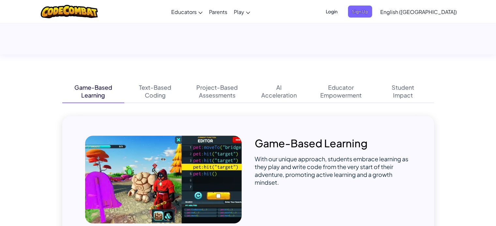
scroll to position [383, 0]
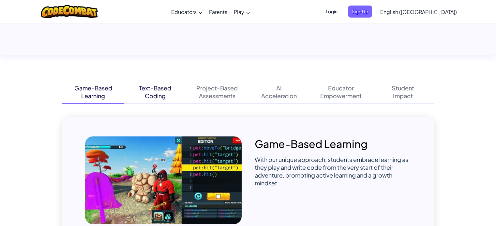
click at [167, 87] on div "Text-Based" at bounding box center [155, 88] width 32 height 8
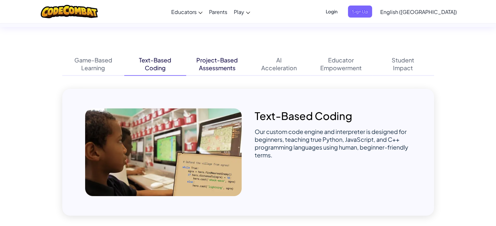
scroll to position [411, 0]
click at [203, 58] on div "Project-Based" at bounding box center [216, 60] width 41 height 8
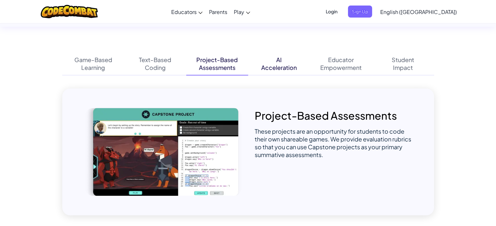
click at [257, 56] on div "AI Acceleration" at bounding box center [279, 63] width 62 height 23
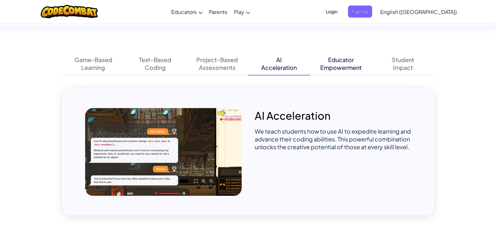
click at [332, 62] on div "Educator" at bounding box center [341, 60] width 26 height 8
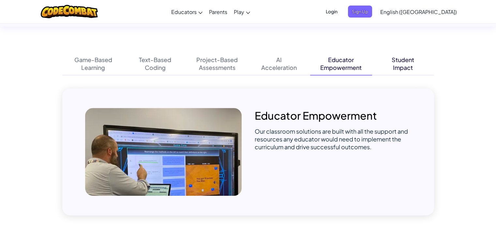
click at [396, 68] on div "Impact" at bounding box center [403, 68] width 20 height 8
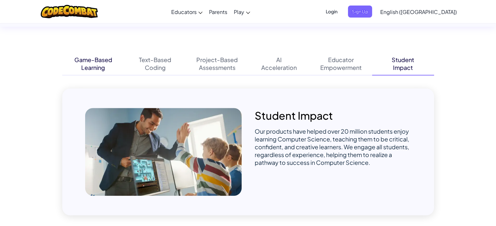
click at [89, 56] on div "Game-Based Learning" at bounding box center [93, 63] width 62 height 23
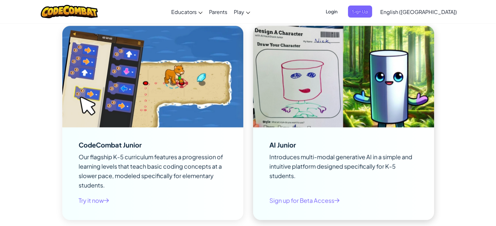
scroll to position [1518, 0]
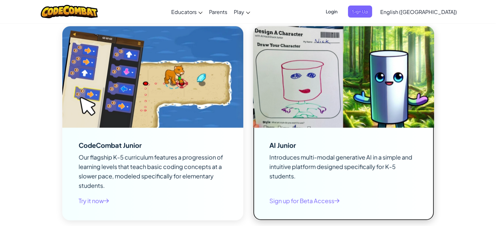
click at [261, 156] on div "AI Junior Introduces multi-modal generative AI in a simple and intuitive platfo…" at bounding box center [343, 174] width 181 height 93
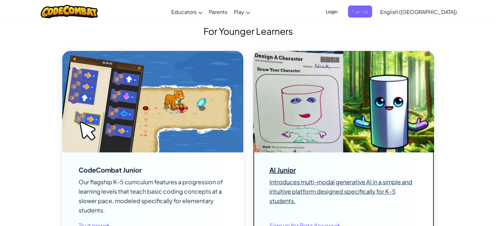
scroll to position [1453, 0]
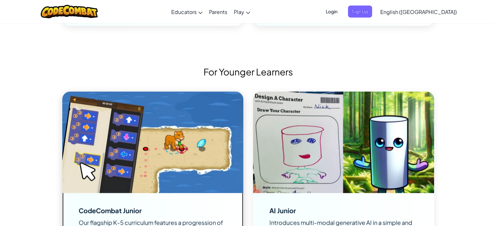
click at [166, 153] on img at bounding box center [152, 143] width 181 height 102
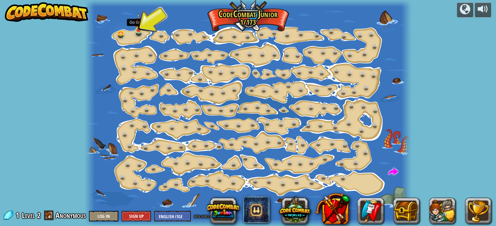
click at [139, 26] on img at bounding box center [139, 22] width 8 height 18
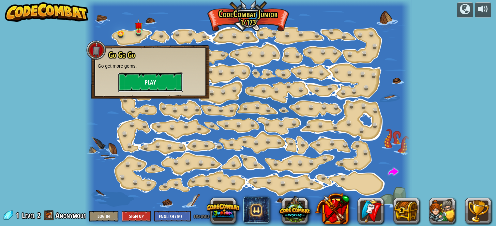
click at [145, 88] on button "Play" at bounding box center [150, 83] width 65 height 20
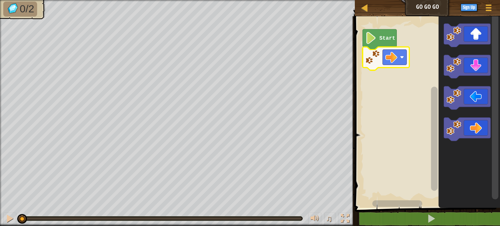
click at [374, 76] on rect "Blockly Workspace" at bounding box center [426, 110] width 147 height 195
click at [374, 34] on image "Blockly Workspace" at bounding box center [371, 38] width 11 height 12
click at [374, 38] on image "Blockly Workspace" at bounding box center [371, 38] width 11 height 12
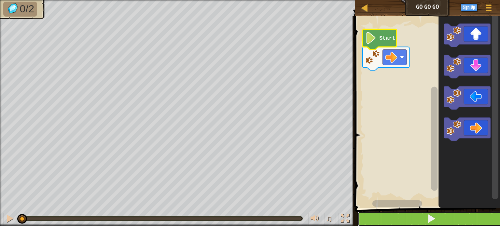
click at [427, 225] on button at bounding box center [431, 219] width 147 height 15
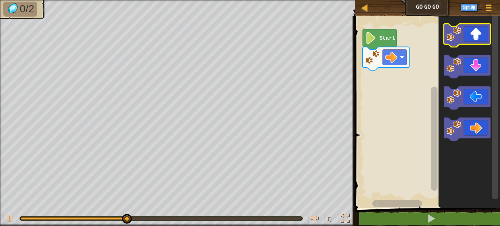
click at [462, 32] on icon "Blockly Workspace" at bounding box center [467, 35] width 47 height 23
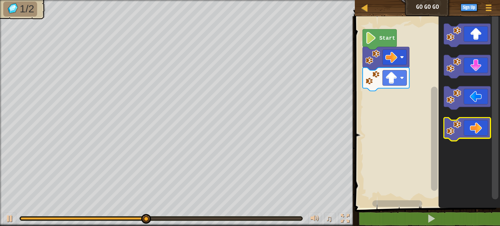
click at [466, 126] on icon "Blockly Workspace" at bounding box center [467, 129] width 47 height 23
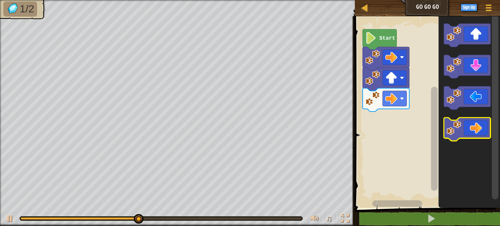
click at [466, 126] on icon "Blockly Workspace" at bounding box center [467, 129] width 47 height 23
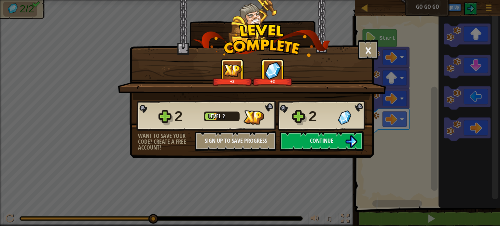
click at [164, 144] on div "Want to save your code? Create a free account!" at bounding box center [166, 142] width 57 height 18
click at [375, 50] on button "×" at bounding box center [368, 50] width 20 height 20
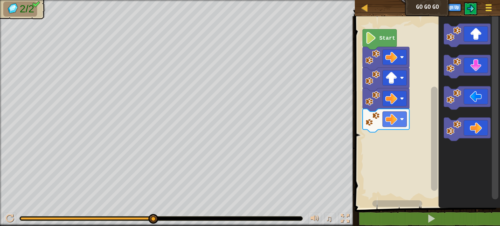
click at [482, 9] on button "Game Menu" at bounding box center [489, 9] width 17 height 16
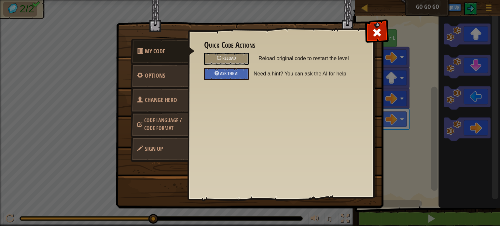
click at [177, 122] on span "Code Language / Code Format" at bounding box center [162, 124] width 37 height 15
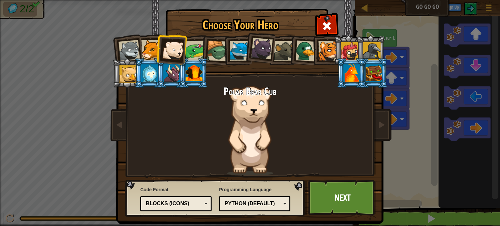
click at [176, 209] on div "Blocks (Icons)" at bounding box center [176, 204] width 63 height 10
click at [322, 204] on link "Next" at bounding box center [343, 198] width 68 height 36
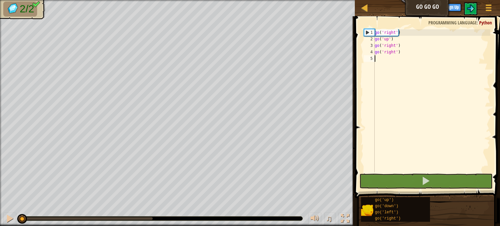
scroll to position [3, 0]
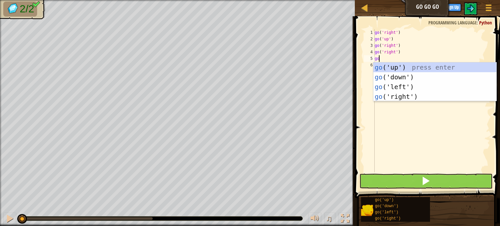
type textarea "g"
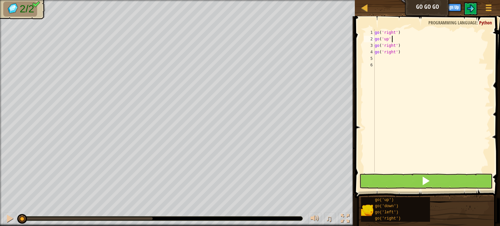
click at [397, 37] on div "go ( 'right' ) go ( 'up' ) go ( 'right' ) go ( 'right' )" at bounding box center [432, 107] width 117 height 156
click at [400, 32] on div "go ( 'right' ) go ( 'up' ) go ( 'right' ) go ( 'right' )" at bounding box center [432, 107] width 117 height 156
click at [392, 39] on div "go ( 'right' ) go ( 'up' ) go ( 'right' ) go ( 'right' )" at bounding box center [432, 107] width 117 height 156
click at [400, 45] on div "go ( 'right' ) go ( 'up' ) go ( 'right' ) go ( 'right' )" at bounding box center [432, 107] width 117 height 156
type textarea "go('right')"
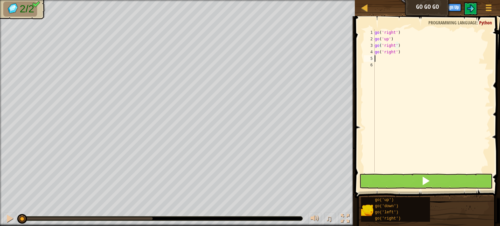
click at [400, 56] on div "go ( 'right' ) go ( 'up' ) go ( 'right' ) go ( 'right' )" at bounding box center [432, 107] width 117 height 156
click at [411, 181] on button at bounding box center [426, 181] width 133 height 15
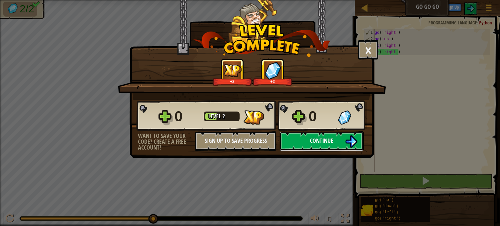
click at [343, 138] on button "Continue" at bounding box center [322, 142] width 84 height 20
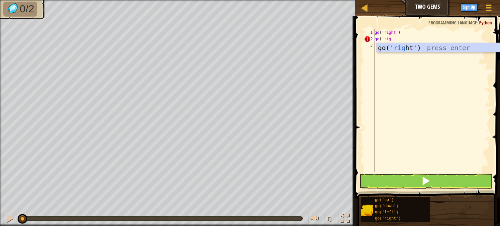
scroll to position [3, 1]
type textarea "go('right')"
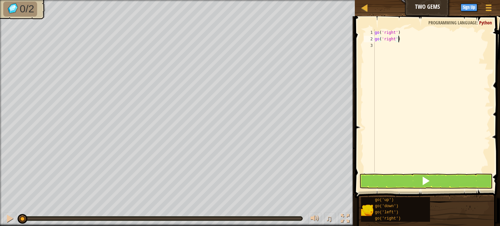
scroll to position [3, 0]
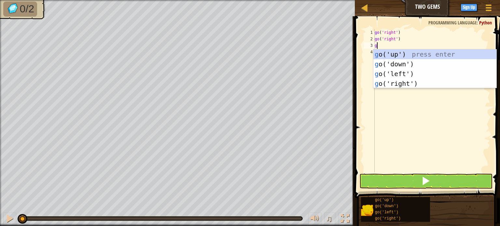
type textarea "go"
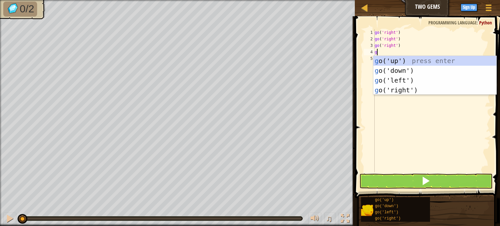
type textarea "go"
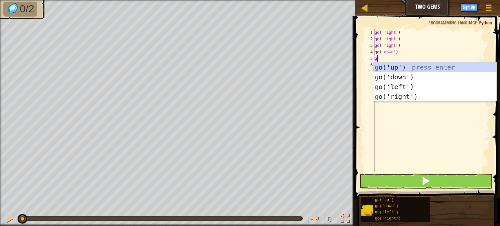
type textarea "go"
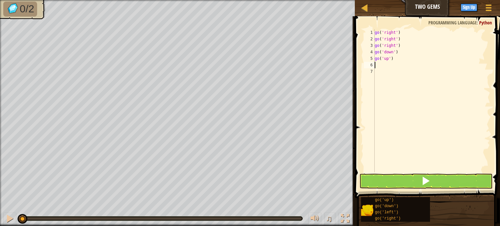
type textarea "go"
click at [408, 189] on button at bounding box center [426, 181] width 133 height 15
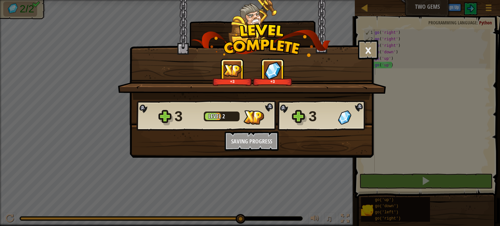
click at [318, 135] on div "3 Level 2 3 Want to save your code? Create a free account! Sign Up to Save Prog…" at bounding box center [252, 125] width 244 height 51
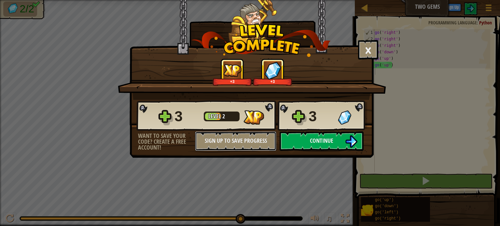
click at [256, 139] on button "Sign Up to Save Progress" at bounding box center [235, 142] width 81 height 20
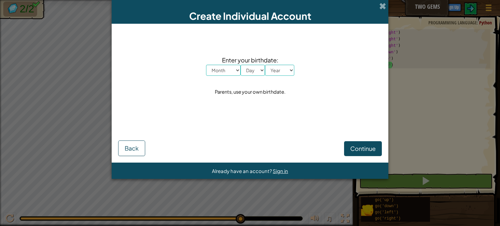
click at [379, 8] on div "Create Individual Account" at bounding box center [250, 12] width 277 height 24
click at [383, 4] on span at bounding box center [383, 6] width 7 height 7
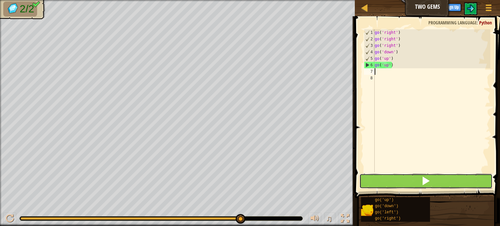
click at [415, 179] on button at bounding box center [426, 181] width 133 height 15
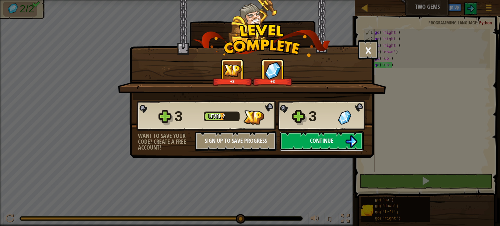
click at [336, 137] on button "Continue" at bounding box center [322, 142] width 84 height 20
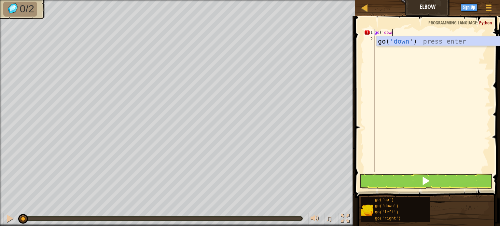
scroll to position [3, 1]
type textarea "go('down')"
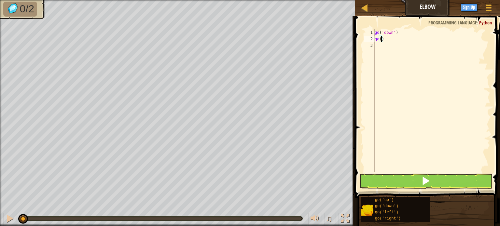
scroll to position [3, 0]
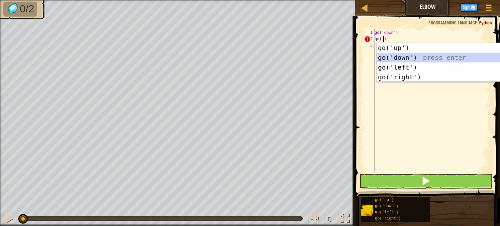
type textarea "go('down')"
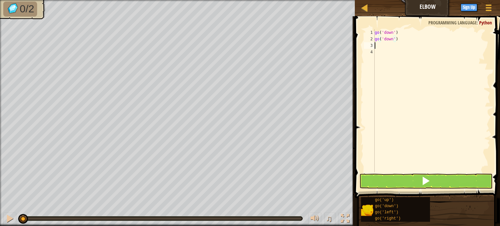
scroll to position [3, 0]
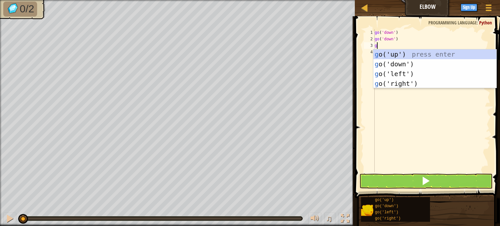
type textarea "go"
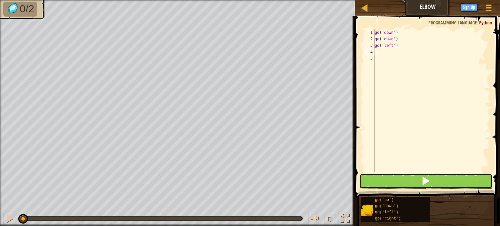
click at [416, 186] on button at bounding box center [426, 181] width 133 height 15
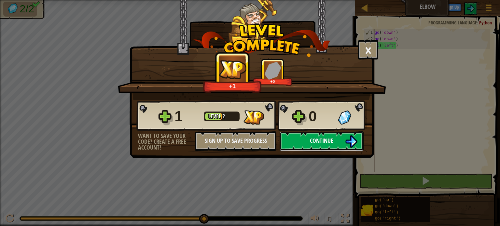
click at [325, 140] on span "Continue" at bounding box center [321, 141] width 23 height 8
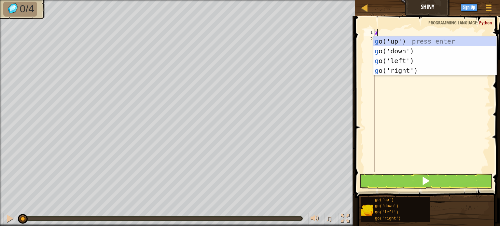
scroll to position [3, 0]
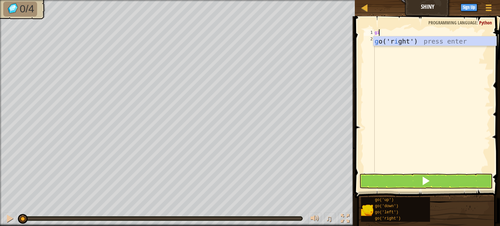
type textarea "g"
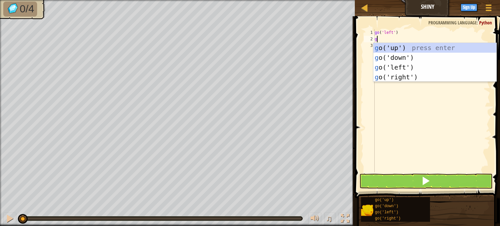
type textarea "go"
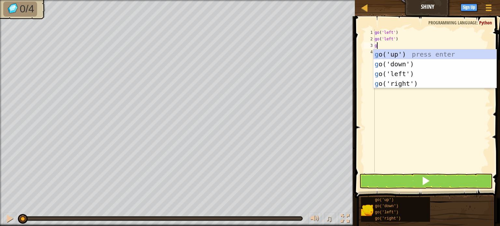
type textarea "go"
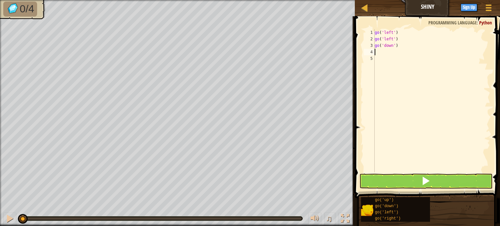
type textarea "go"
click at [384, 180] on button at bounding box center [426, 181] width 133 height 15
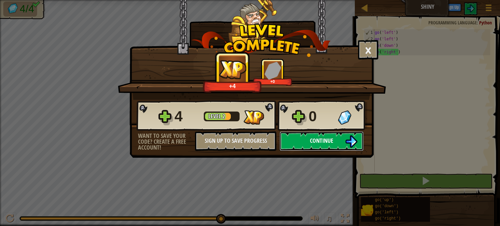
click at [314, 136] on button "Continue" at bounding box center [322, 142] width 84 height 20
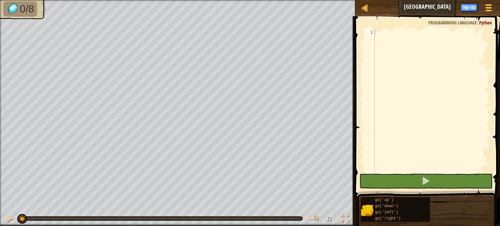
click at [489, 8] on span at bounding box center [489, 7] width 6 height 1
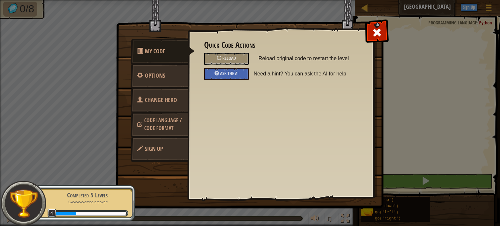
click at [176, 95] on link "Change Hero" at bounding box center [160, 100] width 58 height 25
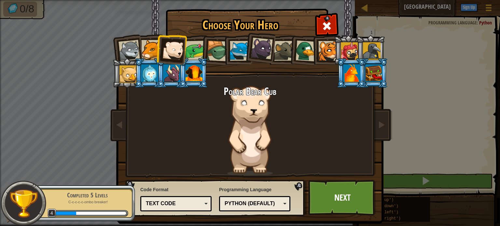
click at [307, 53] on div at bounding box center [306, 50] width 21 height 21
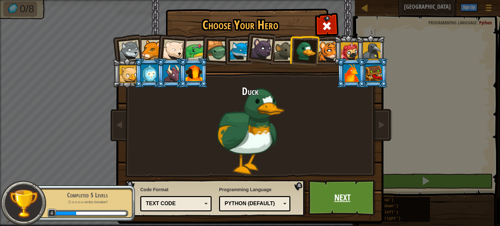
click at [328, 199] on link "Next" at bounding box center [343, 198] width 68 height 36
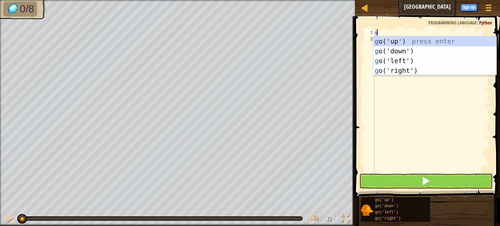
scroll to position [3, 0]
type textarea "go"
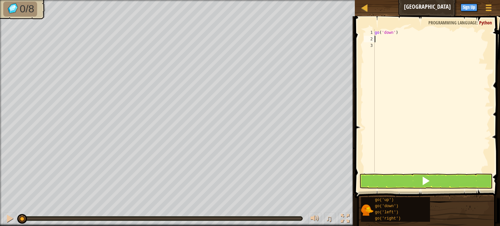
type textarea "go"
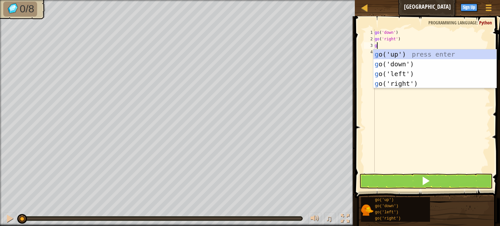
type textarea "go"
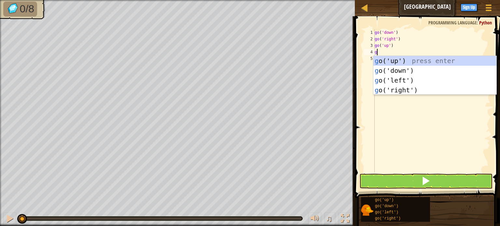
type textarea "go"
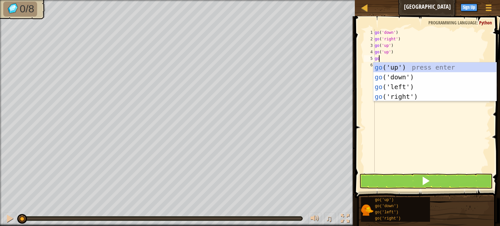
type textarea "go"
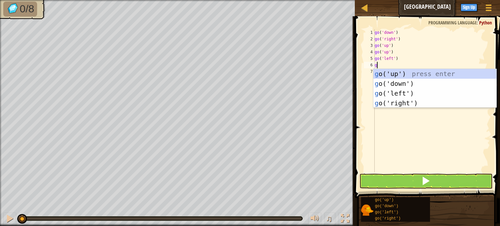
type textarea "go"
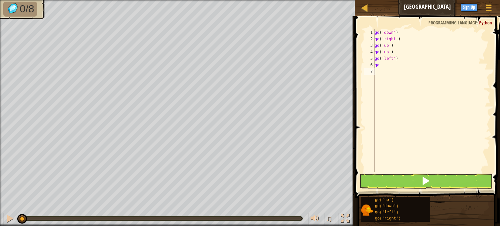
type textarea "go"
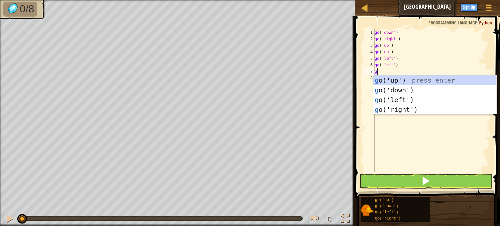
type textarea "go"
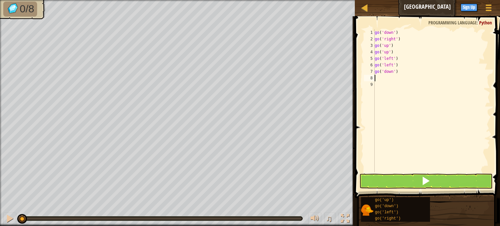
type textarea "go"
click at [403, 185] on button at bounding box center [426, 181] width 133 height 15
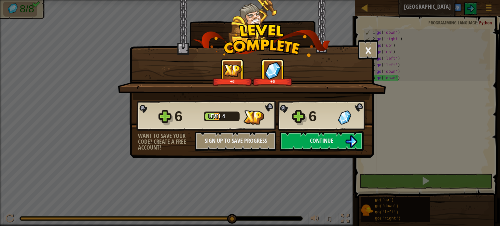
click at [259, 115] on img at bounding box center [254, 117] width 21 height 14
click at [304, 138] on button "Continue" at bounding box center [322, 142] width 84 height 20
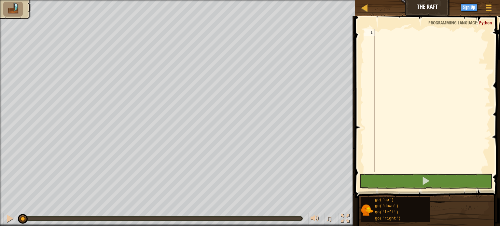
scroll to position [3, 0]
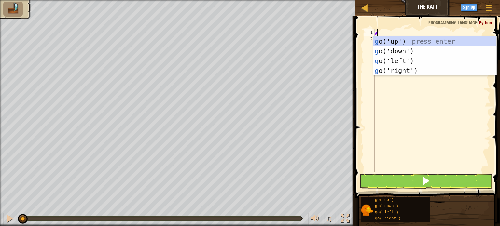
type textarea "go"
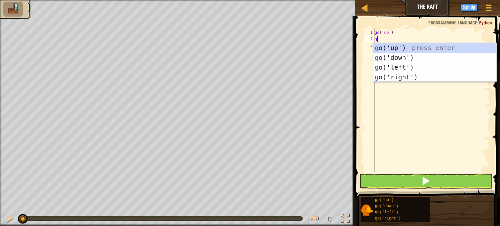
type textarea "go"
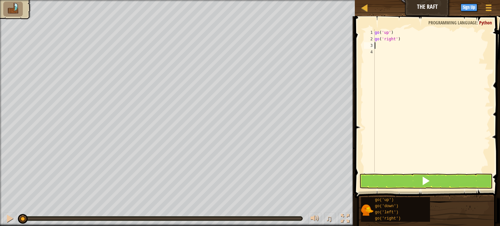
type textarea "go"
click at [377, 187] on button at bounding box center [426, 181] width 133 height 15
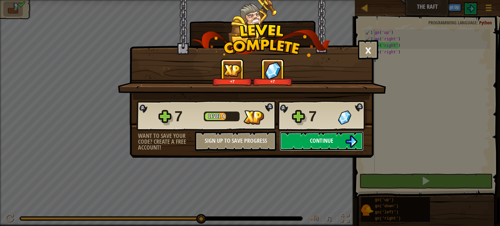
click at [338, 145] on button "Continue" at bounding box center [322, 142] width 84 height 20
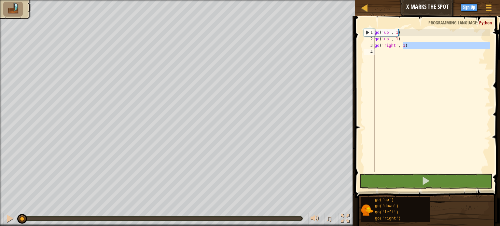
click at [403, 50] on div "go ( 'up' , 1 ) go ( 'up' , 1 ) go ( 'right' , 1 )" at bounding box center [432, 107] width 117 height 156
type textarea "go('right', 1)"
click at [403, 50] on div "go ( 'up' , 1 ) go ( 'up' , 1 ) go ( 'right' , 1 )" at bounding box center [432, 100] width 117 height 143
click at [406, 47] on div "go ( 'up' , 1 ) go ( 'up' , 1 ) go ( 'right' , 1 )" at bounding box center [432, 107] width 117 height 156
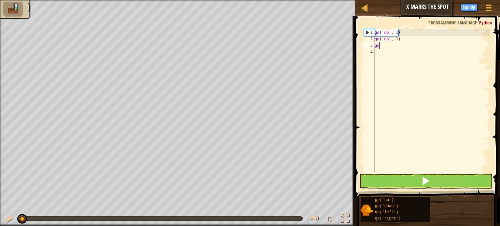
type textarea "g"
click at [384, 177] on button at bounding box center [426, 181] width 133 height 15
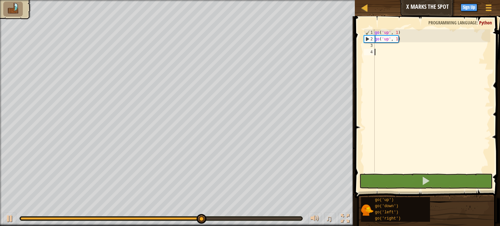
click at [388, 60] on div "go ( 'up' , 1 ) go ( 'up' , 1 )" at bounding box center [432, 107] width 117 height 156
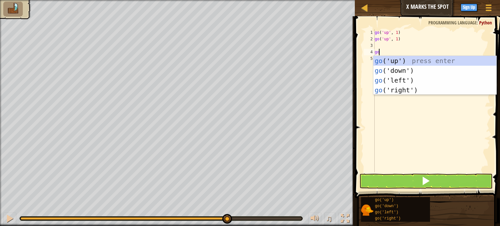
type textarea "g"
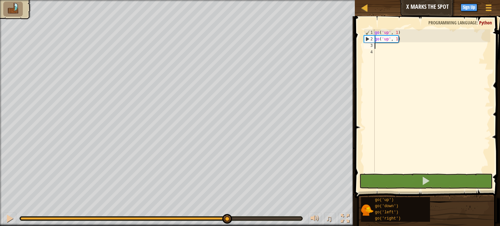
type textarea "go"
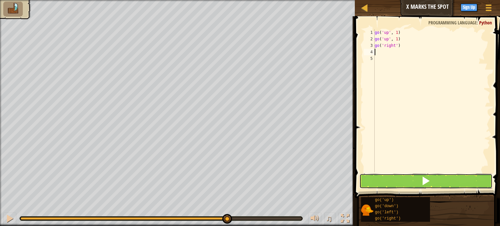
click at [395, 175] on button at bounding box center [426, 181] width 133 height 15
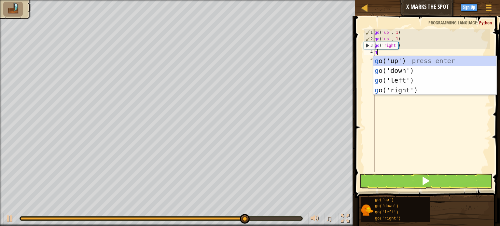
type textarea "go"
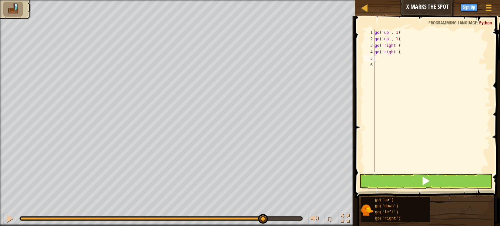
type textarea "go"
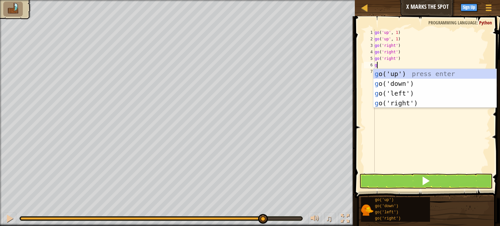
type textarea "go"
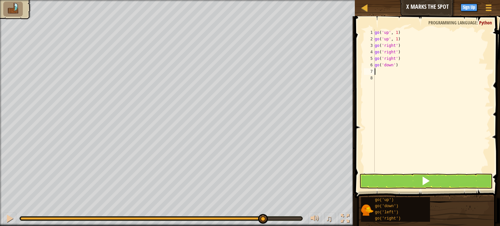
type textarea "go"
click at [438, 187] on button at bounding box center [426, 181] width 133 height 15
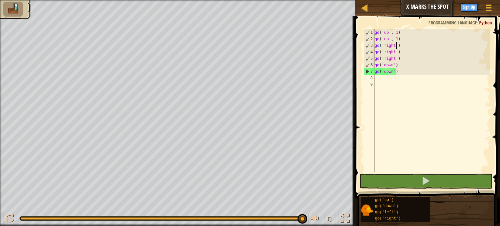
click at [396, 45] on div "go ( 'up' , 1 ) go ( 'up' , 1 ) go ( 'right' ) go ( 'right' ) go ( 'right' ) go…" at bounding box center [432, 107] width 117 height 156
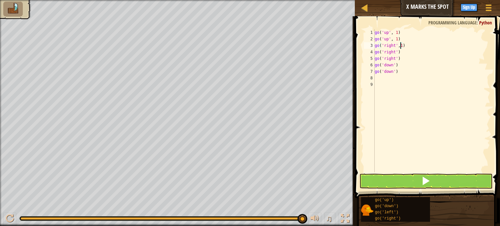
click at [396, 51] on div "go ( 'up' , 1 ) go ( 'up' , 1 ) go ( 'right' , 1 ) go ( 'right' ) go ( 'right' …" at bounding box center [432, 107] width 117 height 156
click at [396, 60] on div "go ( 'up' , 1 ) go ( 'up' , 1 ) go ( 'right' , 1 ) go ( 'right' , 1 ) go ( 'rig…" at bounding box center [432, 107] width 117 height 156
click at [394, 64] on div "go ( 'up' , 1 ) go ( 'up' , 1 ) go ( 'right' , 1 ) go ( 'right' , 1 ) go ( 'rig…" at bounding box center [432, 107] width 117 height 156
click at [392, 73] on div "go ( 'up' , 1 ) go ( 'up' , 1 ) go ( 'right' , 1 ) go ( 'right' , 1 ) go ( 'rig…" at bounding box center [432, 107] width 117 height 156
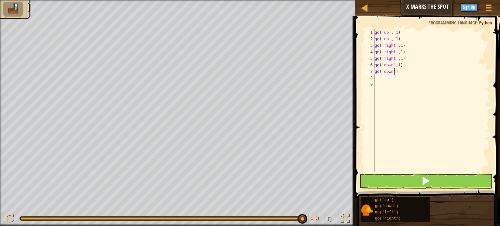
click at [395, 72] on div "go ( 'up' , 1 ) go ( 'up' , 1 ) go ( 'right' , 1 ) go ( 'right' , 1 ) go ( 'rig…" at bounding box center [432, 107] width 117 height 156
click at [370, 181] on button at bounding box center [426, 181] width 133 height 15
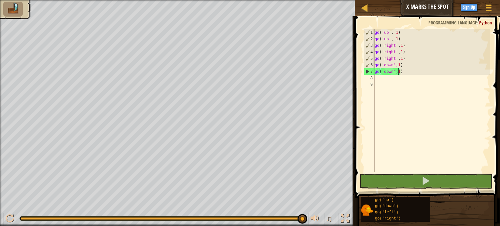
click at [385, 33] on div "go ( 'up' , 1 ) go ( 'up' , 1 ) go ( 'right' , 1 ) go ( 'right' , 1 ) go ( 'rig…" at bounding box center [432, 107] width 117 height 156
click at [402, 71] on div "go ( 'up' , 1 ) go ( 'up' , 1 ) go ( 'right' , 1 ) go ( 'right' , 1 ) go ( 'rig…" at bounding box center [432, 107] width 117 height 156
click at [403, 30] on div "go ( 'up' , 1 ) go ( 'up' , 1 ) go ( 'right' , 1 ) go ( 'right' , 1 ) go ( 'rig…" at bounding box center [432, 107] width 117 height 156
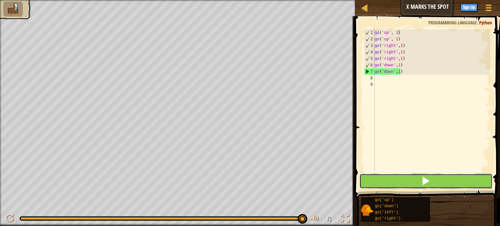
click at [376, 177] on button at bounding box center [426, 181] width 133 height 15
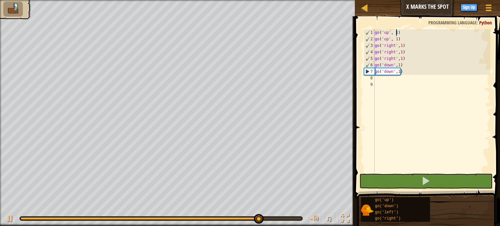
click at [396, 33] on div "go ( 'up' , 1 ) go ( 'up' , 1 ) go ( 'right' , 1 ) go ( 'right' , 1 ) go ( 'rig…" at bounding box center [432, 107] width 117 height 156
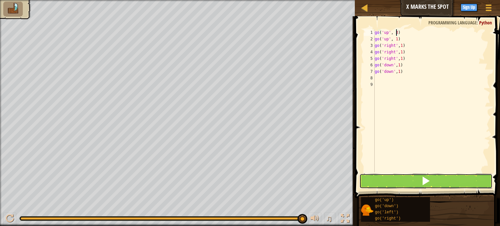
click at [382, 178] on button at bounding box center [426, 181] width 133 height 15
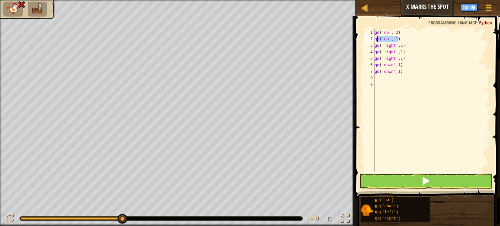
drag, startPoint x: 398, startPoint y: 39, endPoint x: 376, endPoint y: 39, distance: 21.8
click at [376, 39] on div "go ( 'up' , 2 ) go ( 'up' , 1 ) go ( 'right' , 1 ) go ( 'right' , 1 ) go ( 'rig…" at bounding box center [432, 107] width 117 height 156
type textarea "go('up', 1)"
click at [399, 41] on div "go ( 'up' , 2 ) go ( 'right' , 1 ) go ( 'right' , 1 ) go ( 'right' , 1 ) go ( '…" at bounding box center [432, 107] width 117 height 156
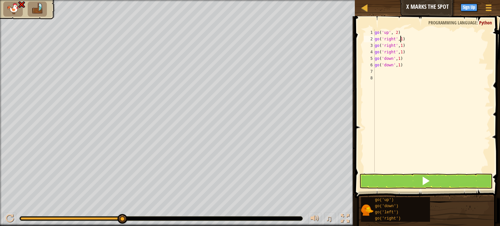
click at [401, 40] on div "go ( 'up' , 2 ) go ( 'right' , 1 ) go ( 'right' , 1 ) go ( 'right' , 1 ) go ( '…" at bounding box center [432, 107] width 117 height 156
drag, startPoint x: 403, startPoint y: 53, endPoint x: 375, endPoint y: 52, distance: 28.4
click at [375, 52] on div "go('right',3) 1 2 3 4 5 6 7 8 go ( 'up' , 2 ) go ( 'right' , 3 ) go ( 'right' ,…" at bounding box center [427, 100] width 128 height 143
type textarea "go('right',1)"
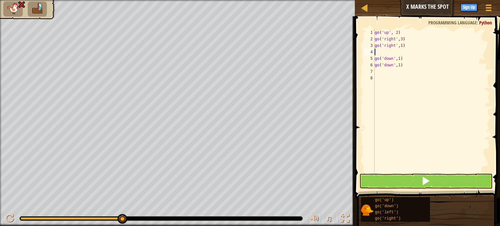
scroll to position [3, 0]
type textarea "g"
drag, startPoint x: 399, startPoint y: 50, endPoint x: 374, endPoint y: 52, distance: 25.1
click at [374, 52] on div "go('right',3) 1 2 3 4 5 6 go ( 'up' , 2 ) go ( 'right' , 3 ) go ( 'down' , 1 ) …" at bounding box center [427, 100] width 128 height 143
type textarea ")"
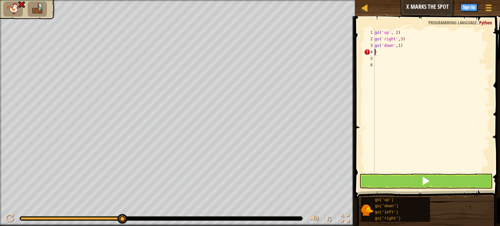
click at [377, 52] on div "go ( 'up' , 2 ) go ( 'right' , 3 ) go ( 'down' , 1 ) )" at bounding box center [432, 107] width 117 height 156
click at [397, 47] on div "go ( 'up' , 2 ) go ( 'right' , 3 ) go ( 'down' , 1 )" at bounding box center [432, 107] width 117 height 156
click at [390, 176] on button at bounding box center [426, 181] width 133 height 15
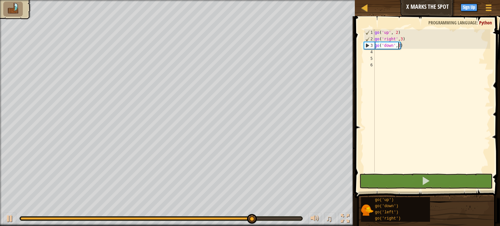
click at [396, 32] on div "go ( 'up' , 2 ) go ( 'right' , 3 ) go ( 'down' , 2 )" at bounding box center [432, 107] width 117 height 156
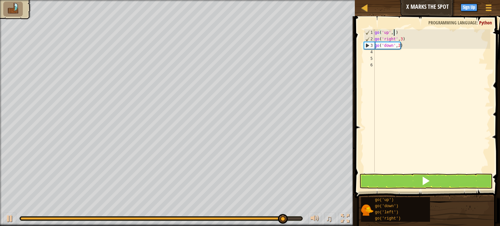
type textarea "go('up', 3)"
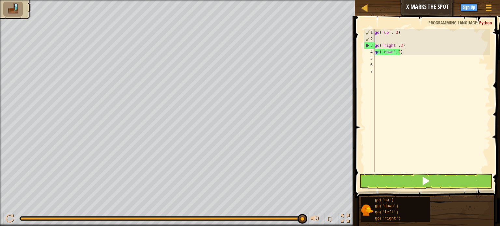
scroll to position [3, 0]
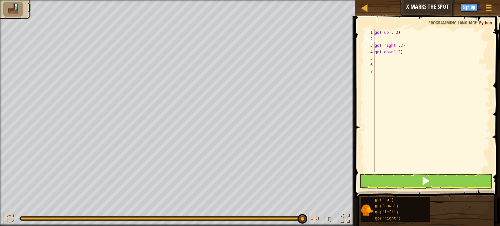
type textarea "go('up', 3)"
drag, startPoint x: 383, startPoint y: 172, endPoint x: 382, endPoint y: 177, distance: 4.9
click at [382, 177] on div "go('up', 3) 1 2 3 4 5 6 go ( 'up' , 3 ) go ( 'right' , 3 ) go ( 'down' , 2 ) הה…" at bounding box center [426, 120] width 147 height 201
click at [382, 177] on button at bounding box center [426, 181] width 133 height 15
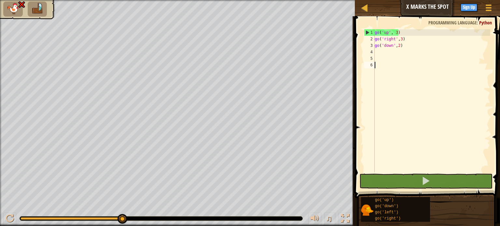
click at [395, 32] on div "go ( 'up' , 3 ) go ( 'right' , 3 ) go ( 'down' , 2 )" at bounding box center [432, 107] width 117 height 156
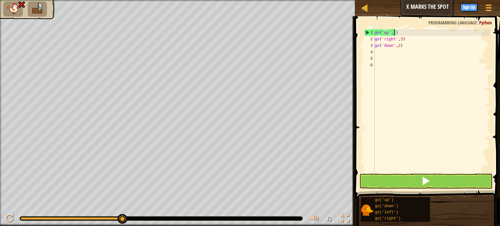
scroll to position [3, 1]
click at [406, 46] on div "go ( 'up' , 2 ) go ( 'right' , 3 ) go ( 'down' , 2 )" at bounding box center [432, 107] width 117 height 156
type textarea "go('down',2)"
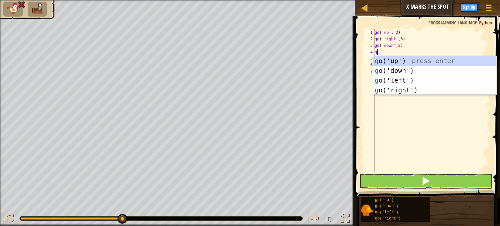
type textarea "go"
click at [395, 77] on div "go ('up') press enter go ('down') press enter go ('left') press enter go ('righ…" at bounding box center [435, 85] width 123 height 59
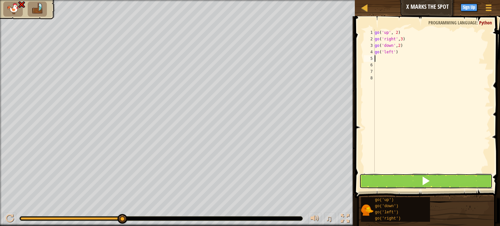
click at [379, 182] on button at bounding box center [426, 181] width 133 height 15
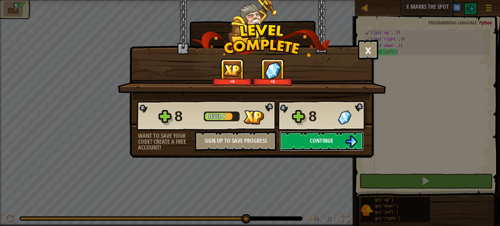
click at [348, 143] on img at bounding box center [351, 142] width 12 height 12
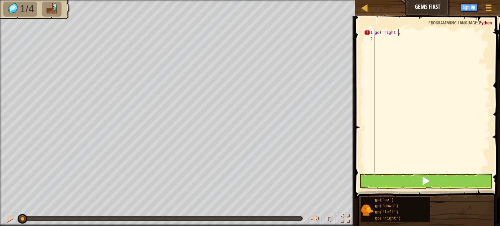
scroll to position [3, 2]
type textarea "go('right',2)"
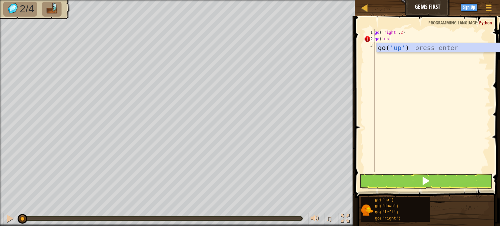
scroll to position [3, 1]
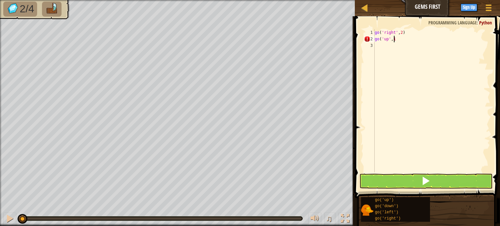
type textarea "go('up',1)"
type textarea "go('down',2)"
click at [414, 186] on button at bounding box center [426, 181] width 133 height 15
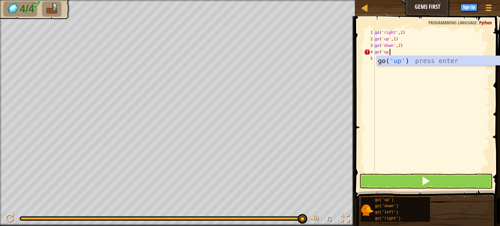
scroll to position [3, 1]
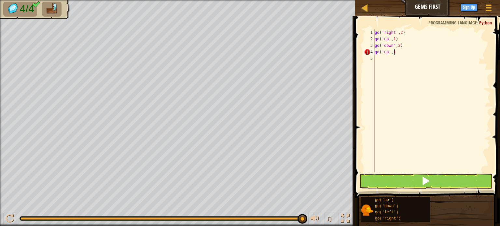
type textarea "go('up',1)"
type textarea "go('right',1)"
click at [412, 181] on button at bounding box center [426, 181] width 133 height 15
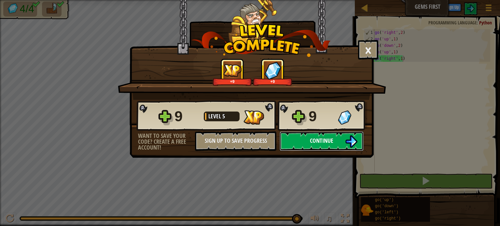
click at [351, 142] on img at bounding box center [351, 142] width 12 height 12
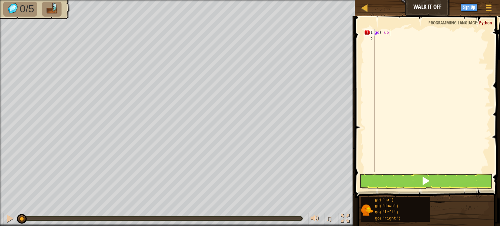
scroll to position [3, 1]
type textarea "go('up',3)"
click at [391, 181] on button at bounding box center [426, 181] width 133 height 15
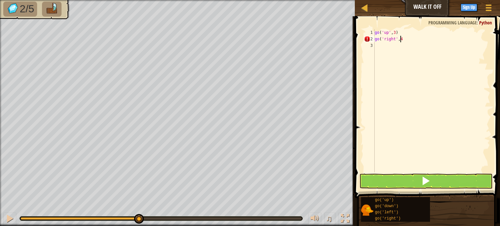
scroll to position [3, 2]
type textarea "go('right',4)"
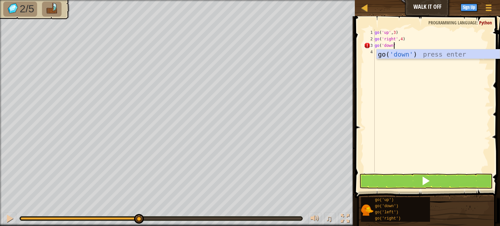
scroll to position [3, 1]
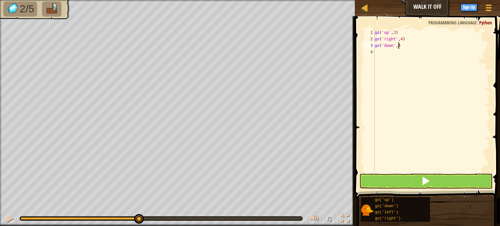
type textarea "go('down',4)"
click at [397, 180] on button at bounding box center [426, 181] width 133 height 15
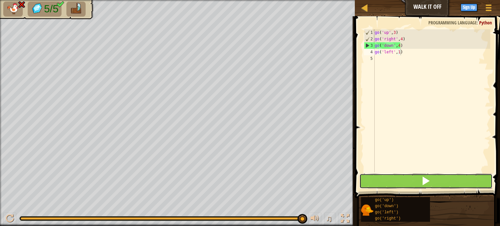
click at [397, 180] on button at bounding box center [426, 181] width 133 height 15
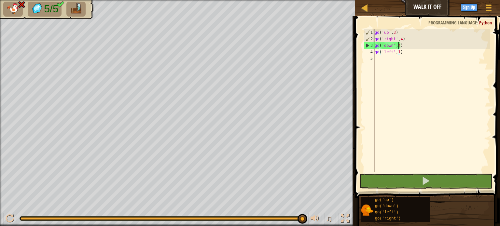
click at [398, 47] on div "go ( 'up' , 3 ) go ( 'right' , 4 ) go ( 'down' , 4 ) go ( 'left' , 1 )" at bounding box center [432, 107] width 117 height 156
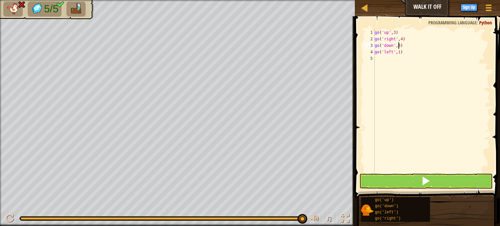
type textarea "go('down',3)"
click at [382, 175] on button at bounding box center [426, 181] width 133 height 15
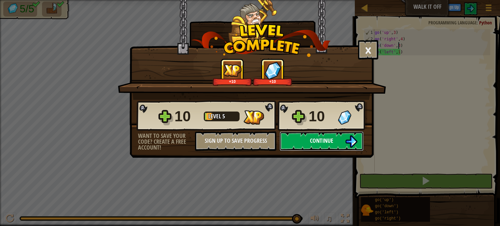
click at [337, 139] on button "Continue" at bounding box center [322, 142] width 84 height 20
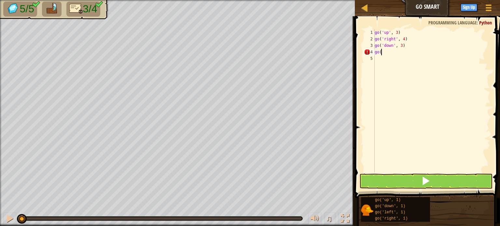
scroll to position [3, 0]
type textarea "go('"
click at [384, 182] on button at bounding box center [426, 181] width 133 height 15
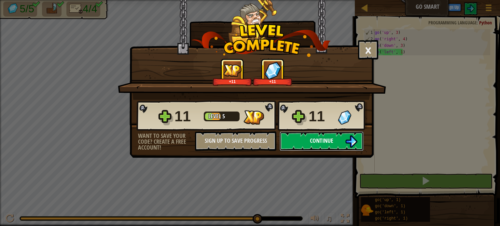
click at [331, 143] on span "Continue" at bounding box center [321, 141] width 23 height 8
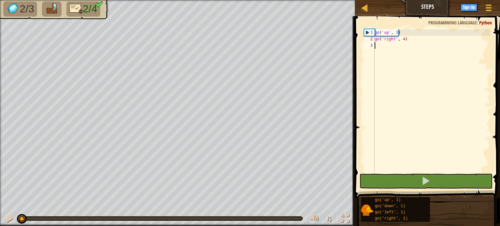
scroll to position [3, 0]
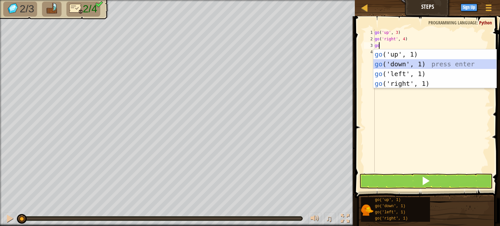
type textarea "go'"
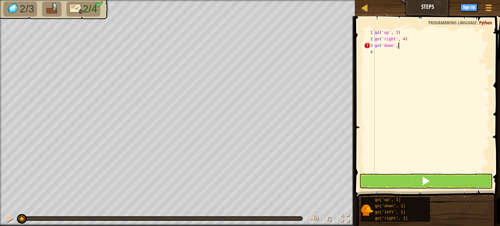
scroll to position [3, 2]
type textarea "go('down', 3)"
type textarea "go('left',2)"
click at [426, 188] on button at bounding box center [426, 181] width 133 height 15
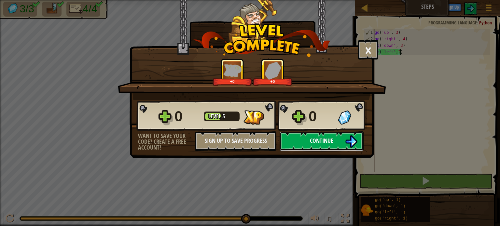
click at [315, 142] on span "Continue" at bounding box center [321, 141] width 23 height 8
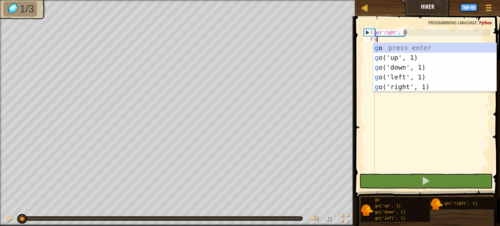
scroll to position [3, 0]
type textarea "go"
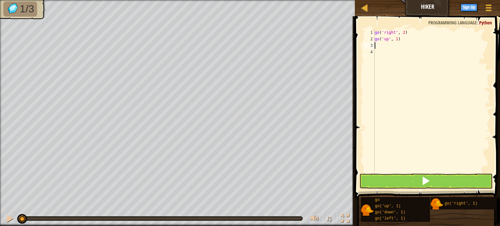
click at [396, 42] on div "go ( 'right' , 2 ) go ( 'up' , 1 )" at bounding box center [432, 107] width 117 height 156
type textarea "go('up', 3)"
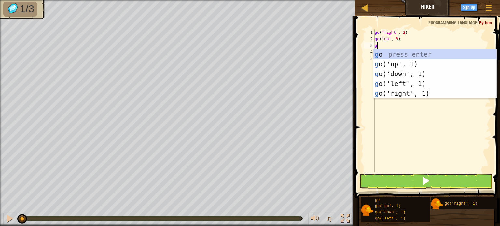
type textarea "go"
click at [394, 90] on div "go press enter go ('up', 1) press enter go ('down', 1) press enter go ('left', …" at bounding box center [435, 84] width 123 height 68
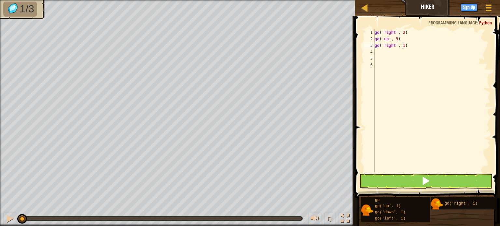
click at [402, 47] on div "go ( 'right' , 2 ) go ( 'up' , 3 ) go ( 'right' , 1 )" at bounding box center [432, 107] width 117 height 156
type textarea "go('right', 2)"
click at [388, 176] on button at bounding box center [426, 181] width 133 height 15
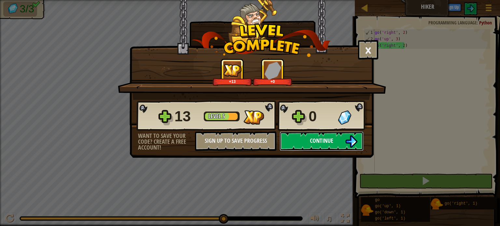
click at [359, 137] on button "Continue" at bounding box center [322, 142] width 84 height 20
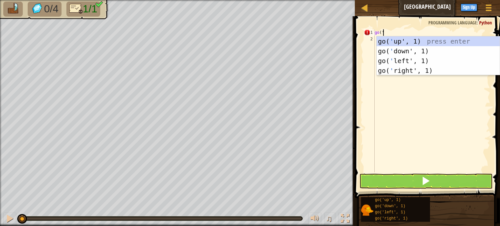
scroll to position [3, 0]
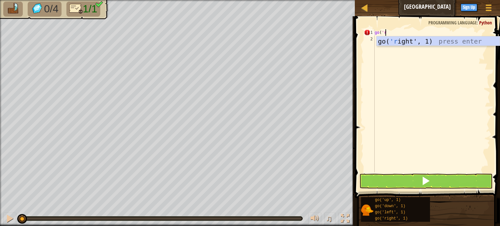
type textarea "go('ri"
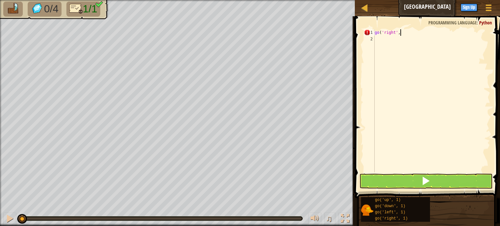
scroll to position [3, 2]
type textarea "go('right', 5)"
click at [422, 185] on span at bounding box center [426, 181] width 9 height 9
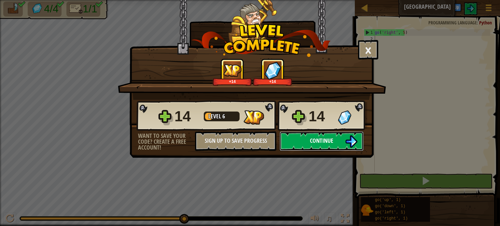
click at [339, 137] on button "Continue" at bounding box center [322, 142] width 84 height 20
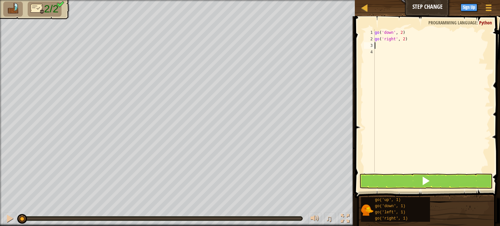
scroll to position [3, 0]
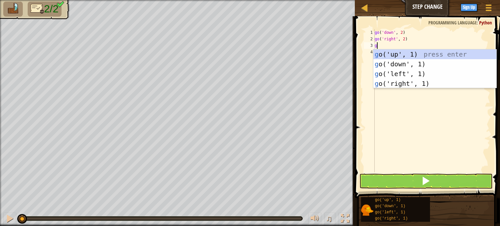
type textarea "go"
click at [428, 109] on div "go ( 'down' , 2 ) go ( 'right' , 2 ) go" at bounding box center [432, 107] width 117 height 156
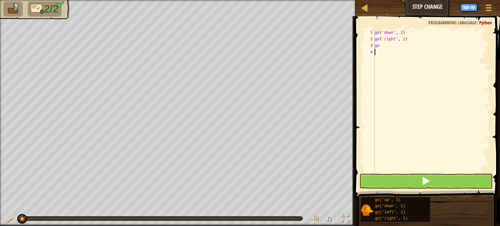
drag, startPoint x: 428, startPoint y: 109, endPoint x: 433, endPoint y: 123, distance: 14.9
click at [433, 123] on div "go ( 'down' , 2 ) go ( 'right' , 2 ) go" at bounding box center [432, 107] width 117 height 156
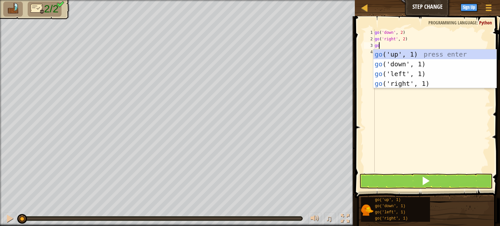
type textarea "g"
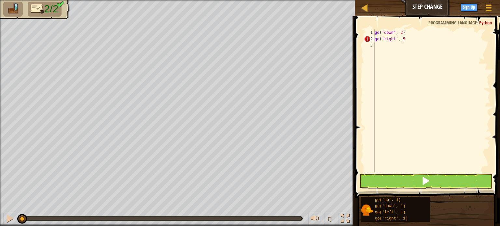
type textarea "go('right', 5)"
click at [434, 182] on button at bounding box center [426, 181] width 133 height 15
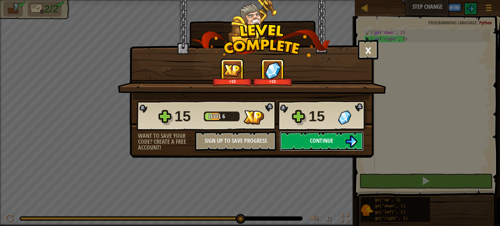
click at [315, 133] on button "Continue" at bounding box center [322, 142] width 84 height 20
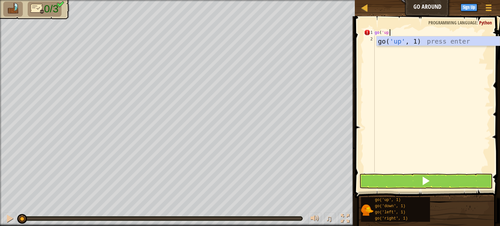
scroll to position [3, 1]
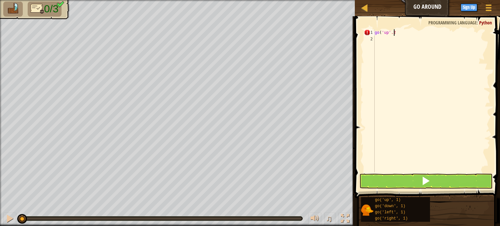
type textarea "go('up'.2)"
type textarea "go('up',2)"
type textarea "g"
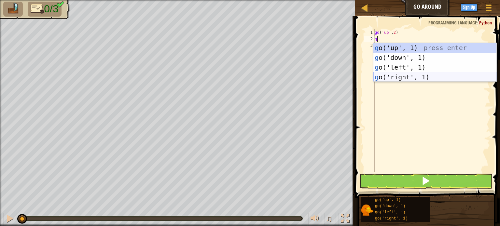
click at [404, 77] on div "g o('up', 1) press enter g o('down', 1) press enter g o('left', 1) press enter …" at bounding box center [435, 72] width 123 height 59
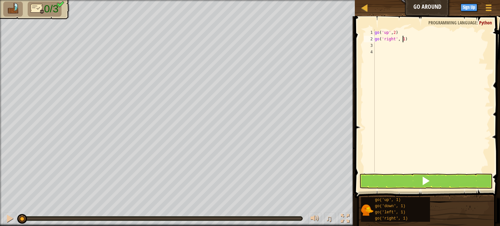
click at [403, 39] on div "go ( 'up' , 2 ) go ( 'right' , 1 )" at bounding box center [432, 107] width 117 height 156
type textarea "go('right', 3)"
type textarea "go('down',2)"
click at [414, 177] on button at bounding box center [426, 181] width 133 height 15
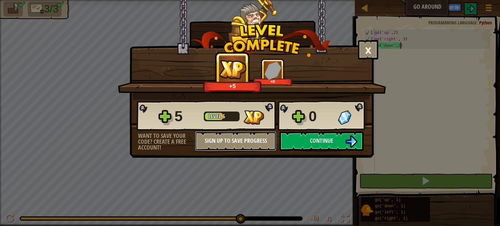
click at [221, 139] on button "Sign Up to Save Progress" at bounding box center [235, 142] width 81 height 20
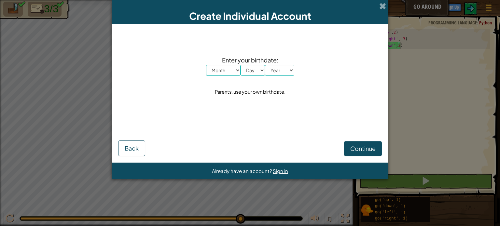
click at [378, 4] on div "Create Individual Account" at bounding box center [250, 12] width 277 height 24
click at [384, 5] on span at bounding box center [383, 6] width 7 height 7
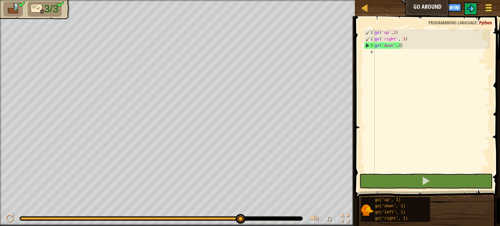
click at [484, 6] on button "Game Menu" at bounding box center [489, 9] width 17 height 16
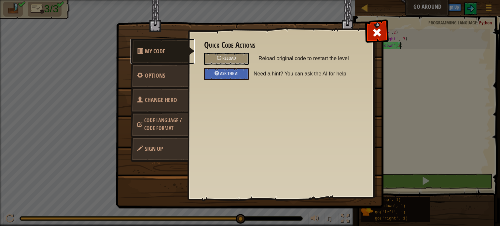
click at [160, 43] on link "My Code" at bounding box center [163, 51] width 64 height 25
click at [155, 73] on span "Options" at bounding box center [155, 76] width 20 height 8
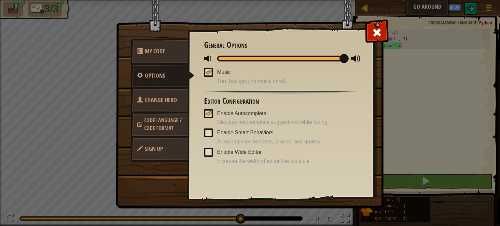
click at [210, 69] on div at bounding box center [209, 71] width 5 height 5
click at [0, 0] on input "Music" at bounding box center [0, 0] width 0 height 0
click at [166, 124] on link "Code Language / Code Format" at bounding box center [160, 124] width 58 height 25
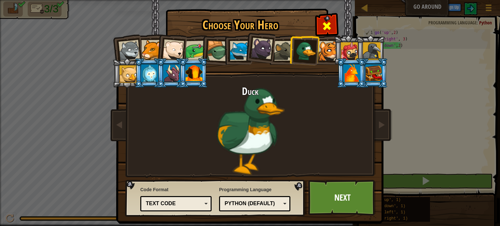
click at [334, 30] on div at bounding box center [327, 25] width 21 height 21
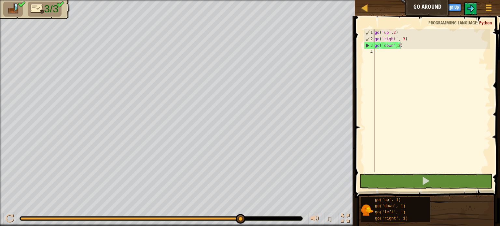
click at [11, 9] on img at bounding box center [13, 8] width 14 height 11
click at [48, 6] on span "3/3" at bounding box center [51, 9] width 14 height 12
click at [485, 10] on div at bounding box center [488, 7] width 9 height 9
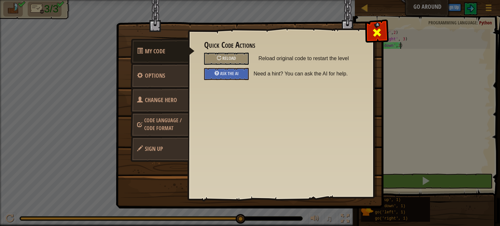
click at [375, 33] on span at bounding box center [377, 32] width 10 height 10
